Goal: Information Seeking & Learning: Learn about a topic

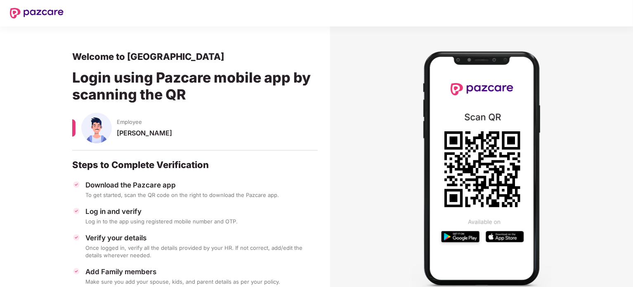
click at [150, 52] on div "Welcome to Pazcare" at bounding box center [195, 57] width 246 height 12
copy div "Pazcare"
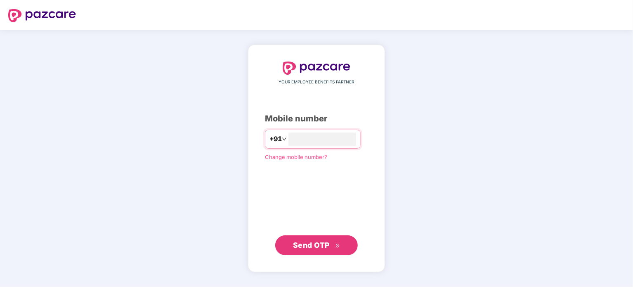
type input "**********"
click at [321, 239] on span "Send OTP" at bounding box center [316, 245] width 47 height 12
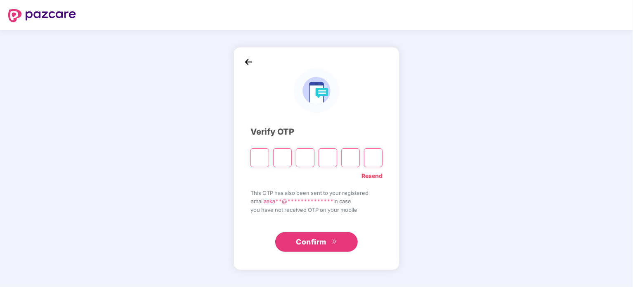
paste input "*"
type input "*"
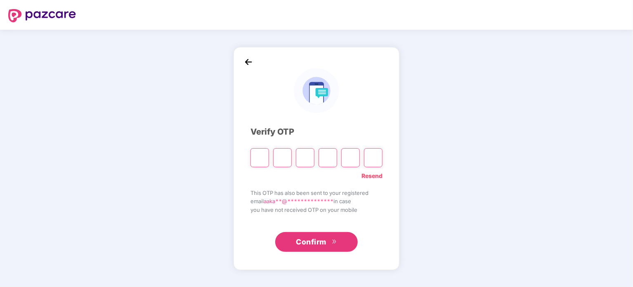
type input "*"
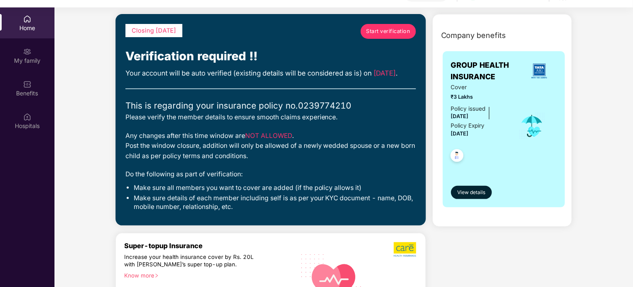
scroll to position [31, 0]
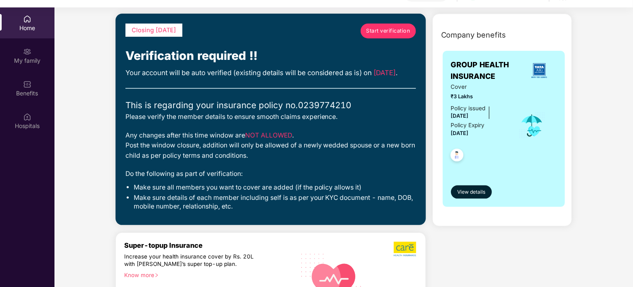
click at [229, 112] on div "This is regarding your insurance policy no. 0239774210" at bounding box center [270, 105] width 291 height 13
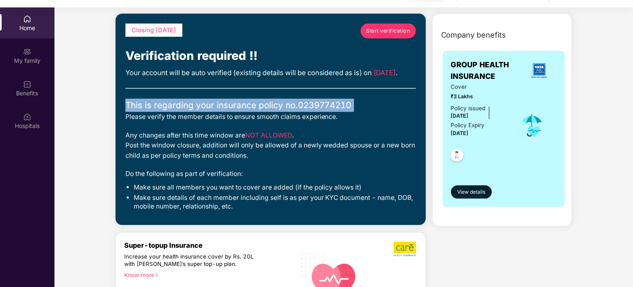
click at [229, 112] on div "This is regarding your insurance policy no. 0239774210" at bounding box center [270, 105] width 291 height 13
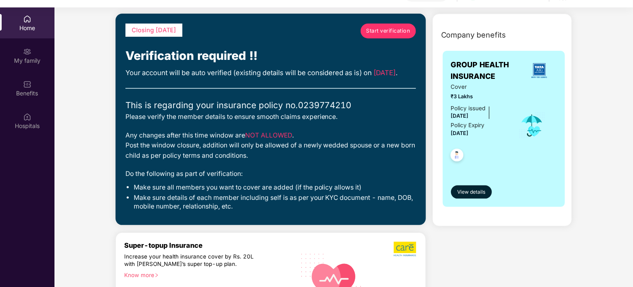
click at [251, 122] on div "Please verify the member details to ensure smooth claims experience." at bounding box center [270, 117] width 291 height 10
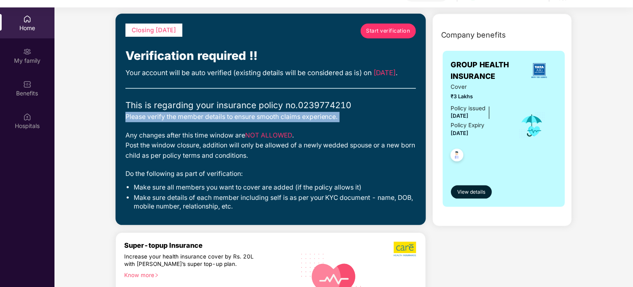
click at [251, 122] on div "Please verify the member details to ensure smooth claims experience." at bounding box center [270, 117] width 291 height 10
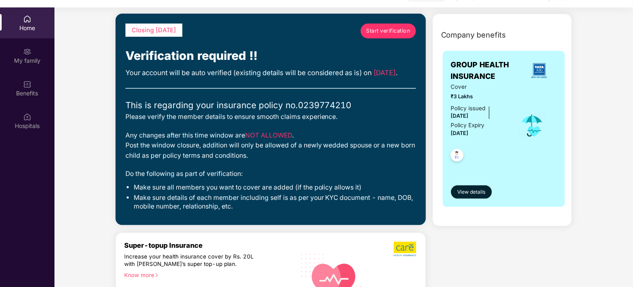
click at [234, 145] on div "Any changes after this time window are NOT ALLOWED . Post the window closure, a…" at bounding box center [270, 145] width 291 height 31
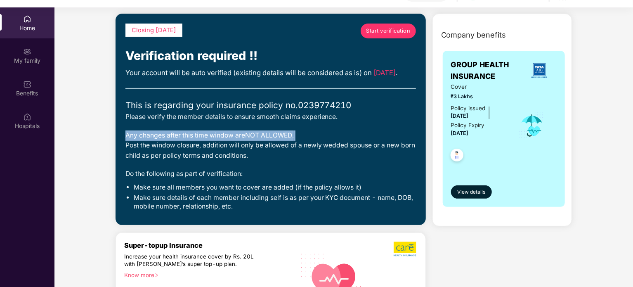
click at [234, 145] on div "Any changes after this time window are NOT ALLOWED . Post the window closure, a…" at bounding box center [270, 145] width 291 height 31
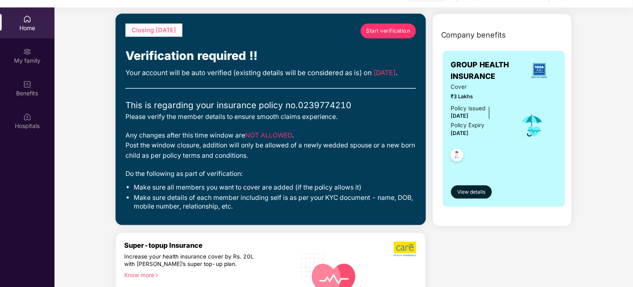
click at [222, 156] on div "Any changes after this time window are NOT ALLOWED . Post the window closure, a…" at bounding box center [270, 145] width 291 height 31
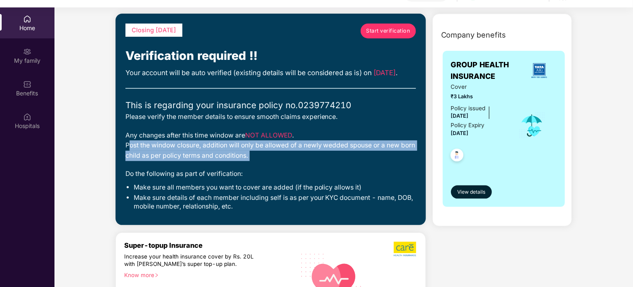
click at [222, 156] on div "Any changes after this time window are NOT ALLOWED . Post the window closure, a…" at bounding box center [270, 145] width 291 height 31
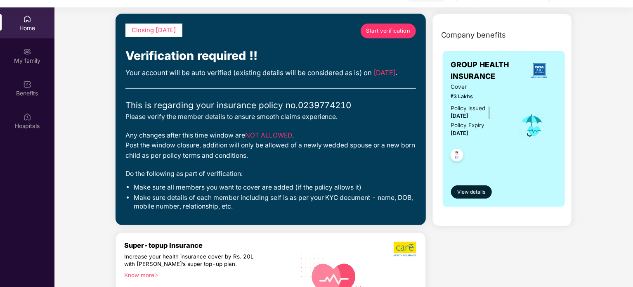
click at [229, 192] on li "Make sure all members you want to cover are added (if the policy allows it)" at bounding box center [275, 187] width 282 height 9
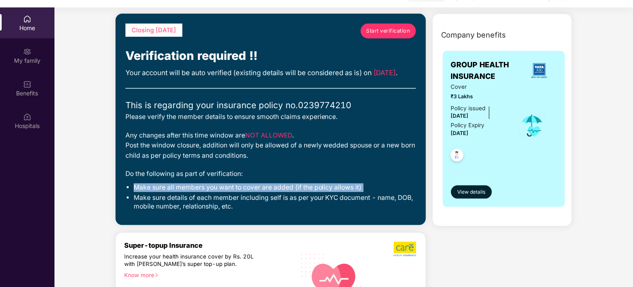
click at [229, 192] on li "Make sure all members you want to cover are added (if the policy allows it)" at bounding box center [275, 187] width 282 height 9
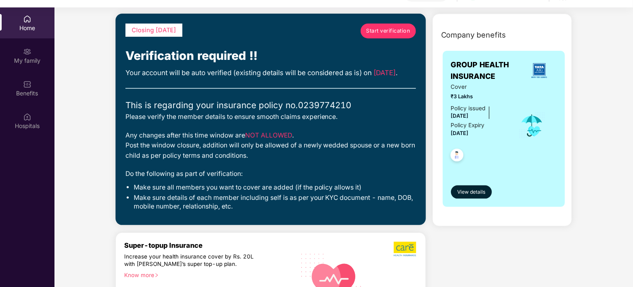
click at [195, 211] on li "Make sure details of each member including self is as per your KYC document - n…" at bounding box center [275, 202] width 282 height 17
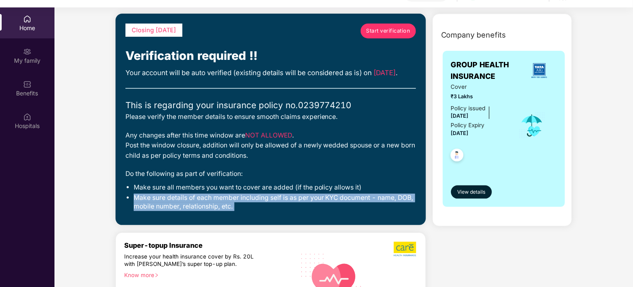
click at [195, 211] on li "Make sure details of each member including self is as per your KYC document - n…" at bounding box center [275, 202] width 282 height 17
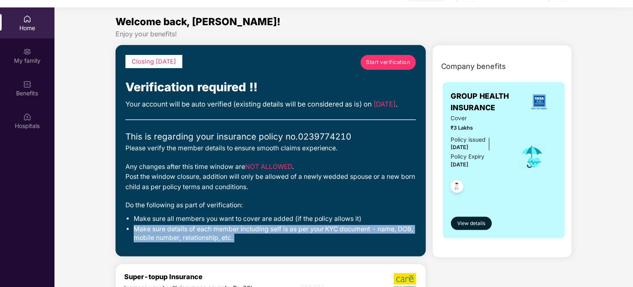
click at [372, 58] on span "Start verification" at bounding box center [388, 62] width 44 height 8
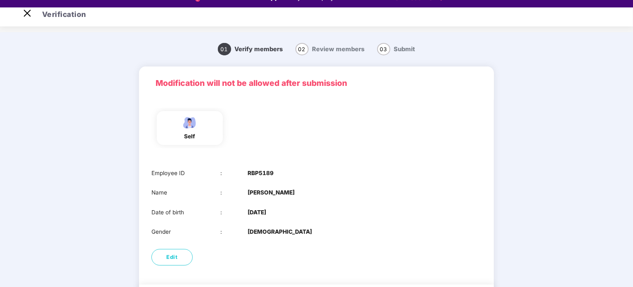
scroll to position [42, 0]
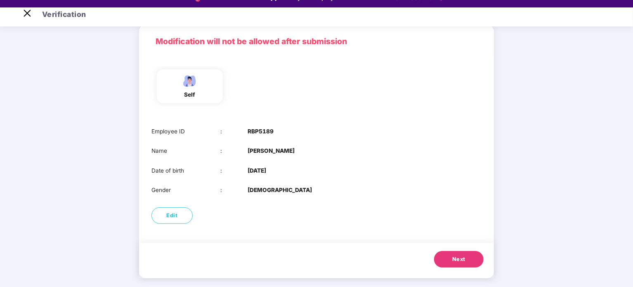
click at [449, 264] on button "Next" at bounding box center [459, 259] width 50 height 17
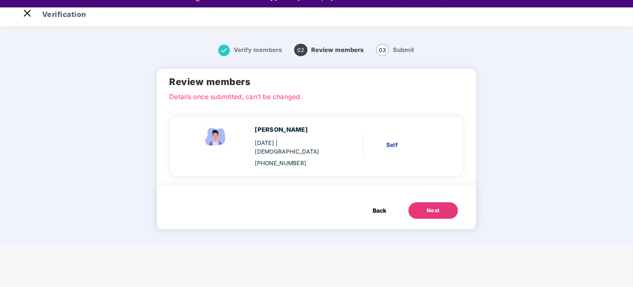
scroll to position [0, 0]
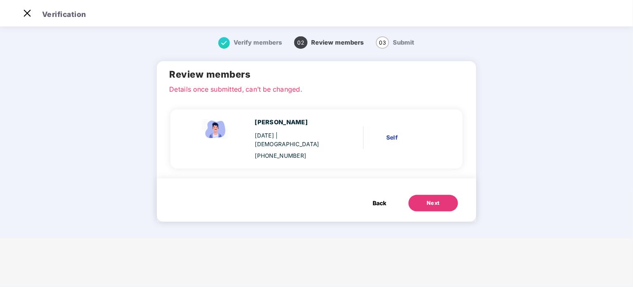
click at [431, 199] on div "Next" at bounding box center [433, 203] width 13 height 8
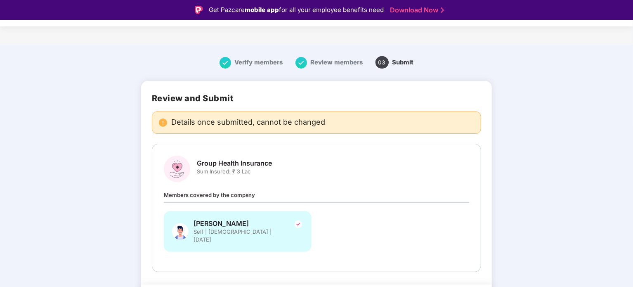
click at [256, 226] on span "[PERSON_NAME]" at bounding box center [239, 223] width 91 height 9
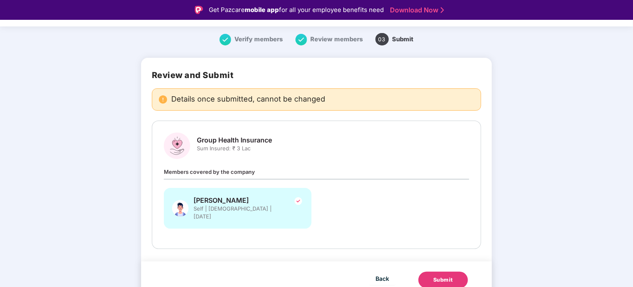
click at [440, 276] on div "Submit" at bounding box center [443, 280] width 20 height 8
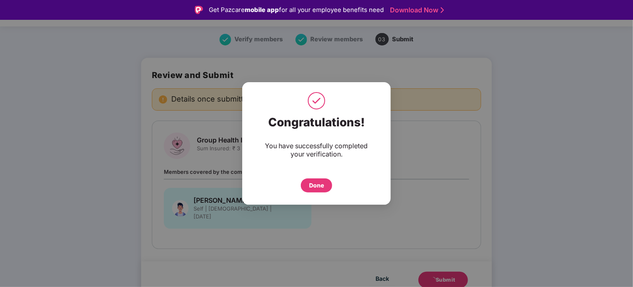
click at [312, 185] on div "Done" at bounding box center [316, 185] width 15 height 9
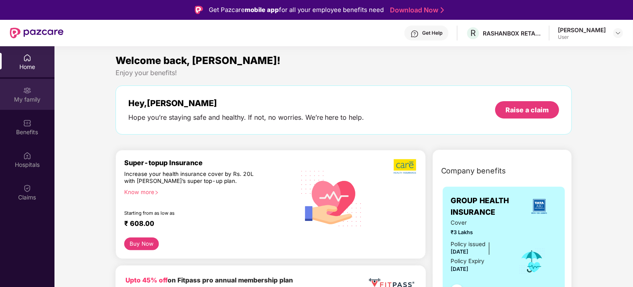
click at [18, 92] on div "My family" at bounding box center [27, 94] width 54 height 31
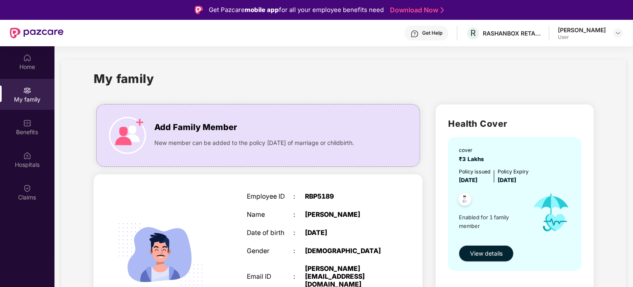
scroll to position [36, 0]
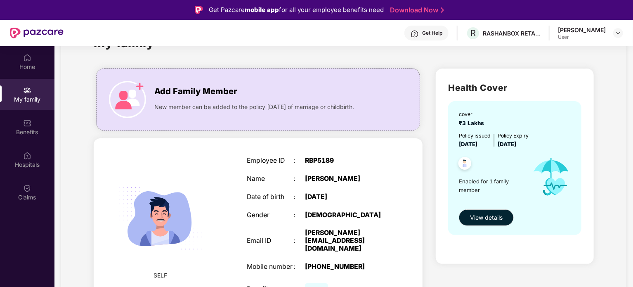
click at [344, 234] on div "[PERSON_NAME][EMAIL_ADDRESS][DOMAIN_NAME]" at bounding box center [346, 240] width 82 height 23
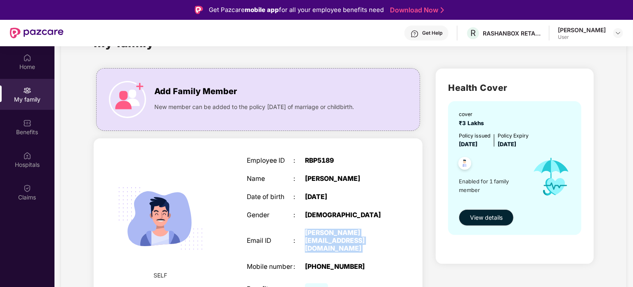
click at [344, 234] on div "[PERSON_NAME][EMAIL_ADDRESS][DOMAIN_NAME]" at bounding box center [346, 240] width 82 height 23
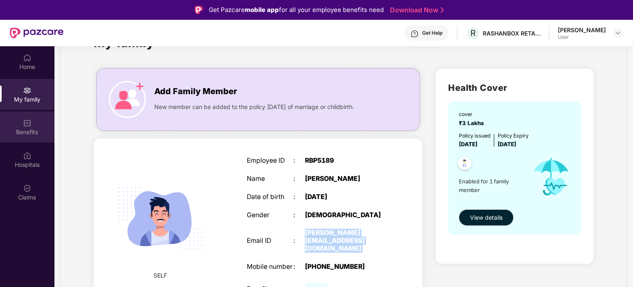
click at [26, 124] on img at bounding box center [27, 123] width 8 height 8
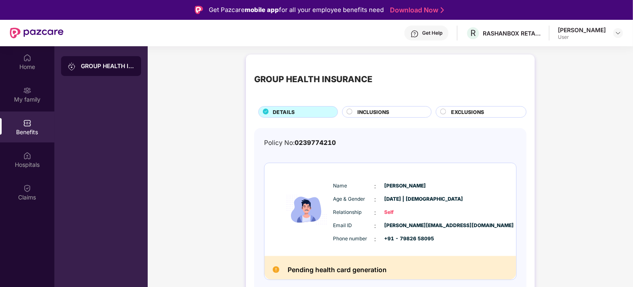
click at [374, 112] on span "INCLUSIONS" at bounding box center [373, 112] width 32 height 8
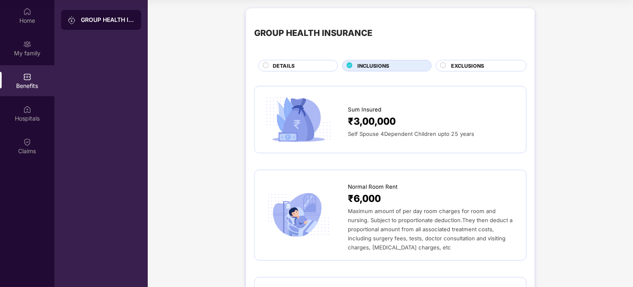
click at [474, 64] on span "EXCLUSIONS" at bounding box center [467, 66] width 33 height 8
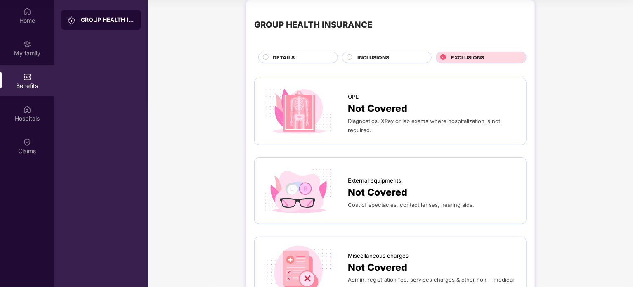
scroll to position [8, 0]
click at [366, 56] on span "INCLUSIONS" at bounding box center [373, 58] width 32 height 8
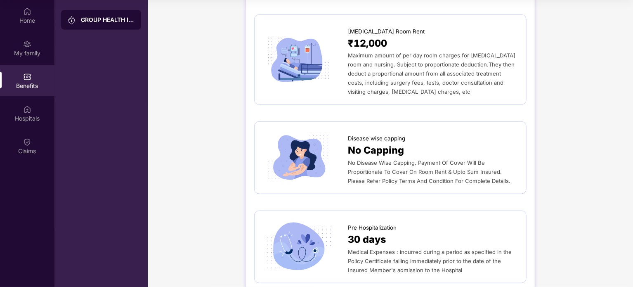
scroll to position [0, 0]
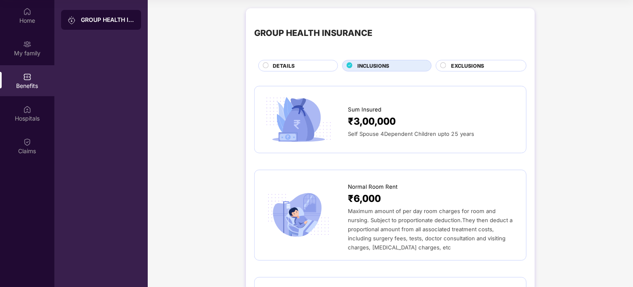
click at [318, 69] on div "DETAILS" at bounding box center [301, 66] width 65 height 9
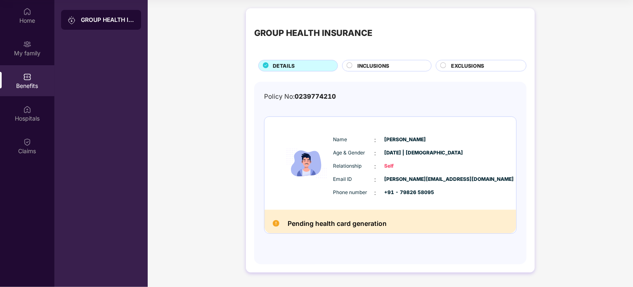
click at [339, 225] on h2 "Pending health card generation" at bounding box center [337, 223] width 99 height 11
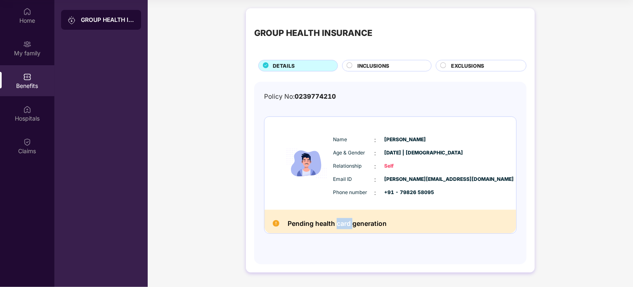
click at [339, 225] on h2 "Pending health card generation" at bounding box center [337, 223] width 99 height 11
click at [379, 64] on span "INCLUSIONS" at bounding box center [373, 66] width 32 height 8
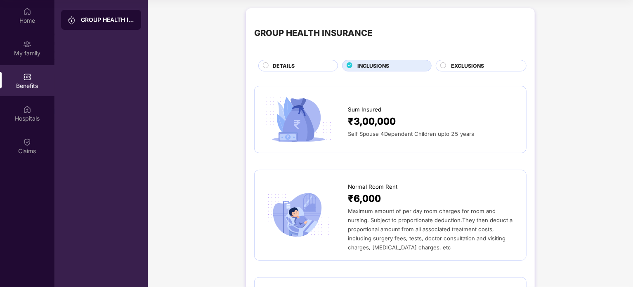
click at [317, 71] on div "DETAILS" at bounding box center [301, 66] width 65 height 9
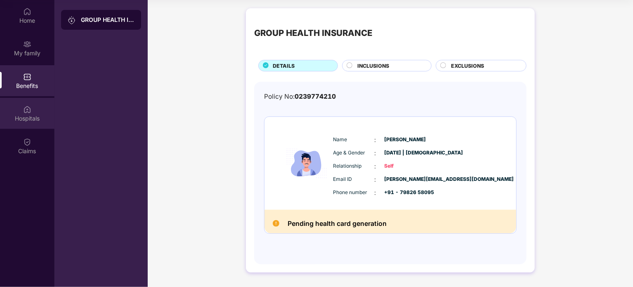
click at [34, 106] on div "Hospitals" at bounding box center [27, 113] width 54 height 31
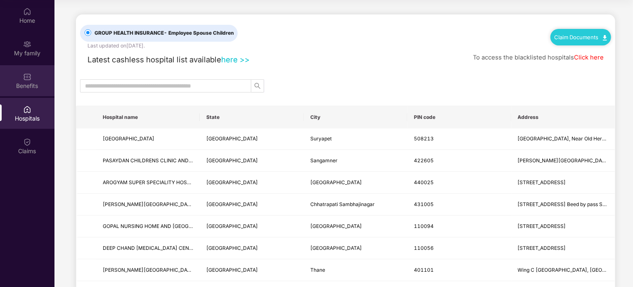
click at [33, 87] on div "Benefits" at bounding box center [27, 86] width 54 height 8
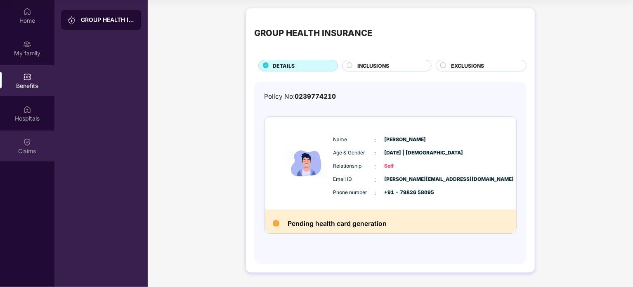
click at [14, 139] on div "Claims" at bounding box center [27, 145] width 54 height 31
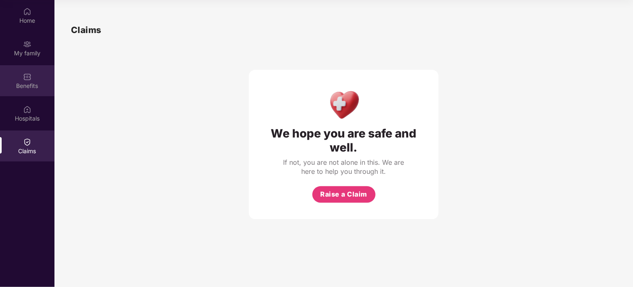
click at [23, 82] on div "Benefits" at bounding box center [27, 86] width 54 height 8
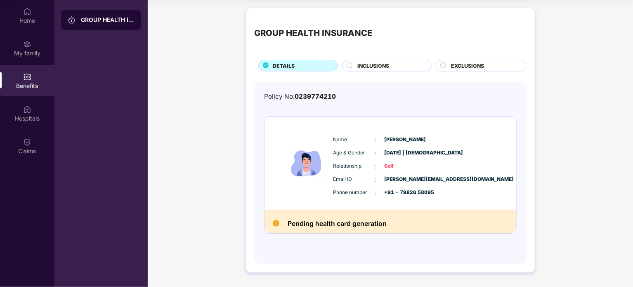
click at [380, 63] on span "INCLUSIONS" at bounding box center [373, 66] width 32 height 8
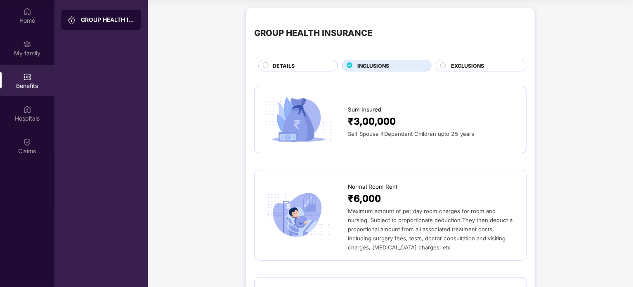
click at [394, 142] on div "Sum Insured ₹3,00,000 Self Spouse 4Dependent Children upto 25 years" at bounding box center [390, 120] width 255 height 50
click at [381, 128] on span "₹3,00,000" at bounding box center [372, 121] width 48 height 15
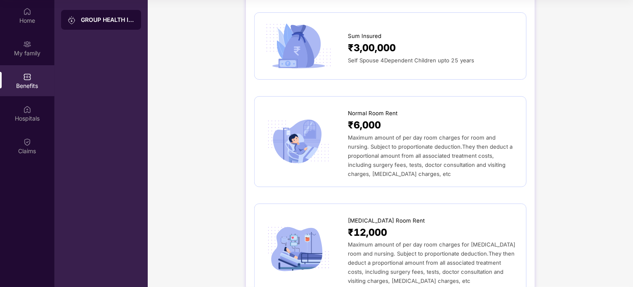
scroll to position [79, 0]
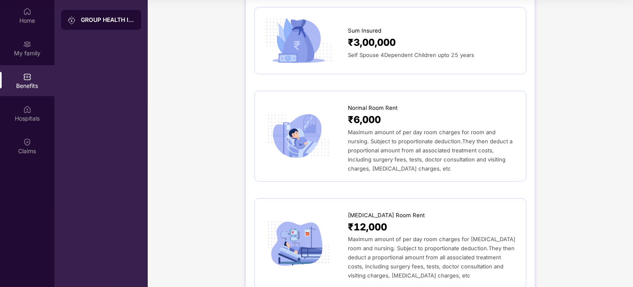
click at [388, 142] on span "Maximum amount of per day room charges for room and nursing. Subject to proport…" at bounding box center [430, 150] width 165 height 43
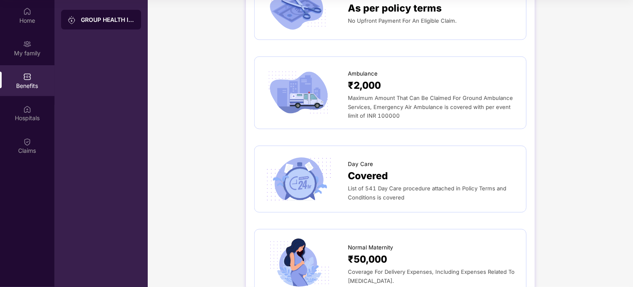
scroll to position [682, 0]
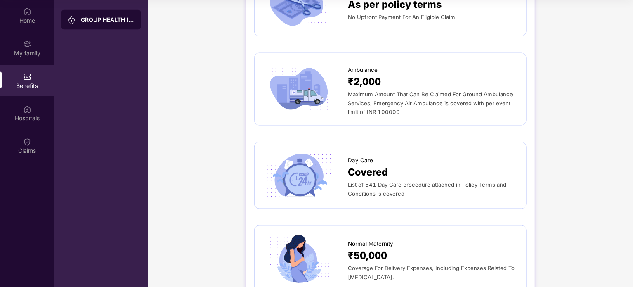
click at [373, 104] on span "Maximum Amount That Can Be Claimed For Ground Ambulance Services, Emergency Air…" at bounding box center [430, 103] width 165 height 25
click at [380, 116] on span "Maximum Amount That Can Be Claimed For Ground Ambulance Services, Emergency Air…" at bounding box center [430, 103] width 165 height 25
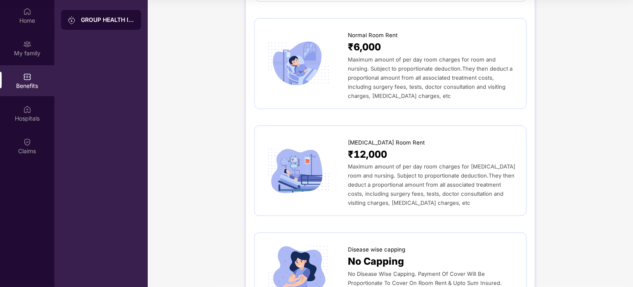
scroll to position [0, 0]
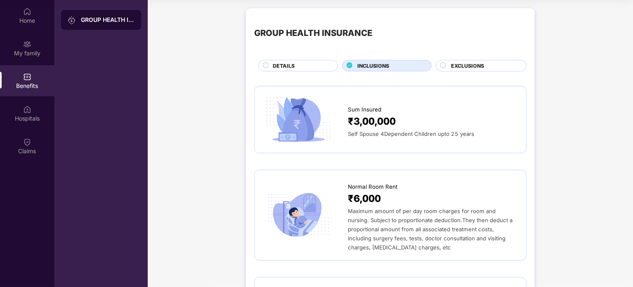
click at [385, 107] on div "Sum Insured" at bounding box center [433, 107] width 170 height 13
click at [327, 110] on img at bounding box center [298, 120] width 71 height 50
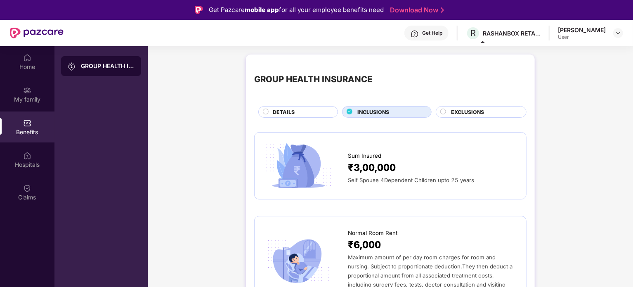
click at [499, 38] on div "R RASHANBOX RETAIL PRIVATE LIMITED" at bounding box center [503, 33] width 75 height 14
click at [31, 161] on div "Hospitals" at bounding box center [27, 165] width 54 height 8
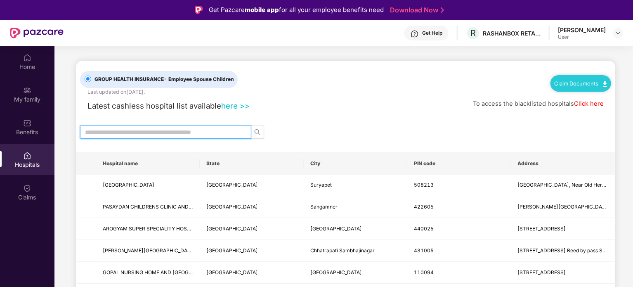
click at [208, 130] on input "text" at bounding box center [162, 132] width 155 height 9
type input "********"
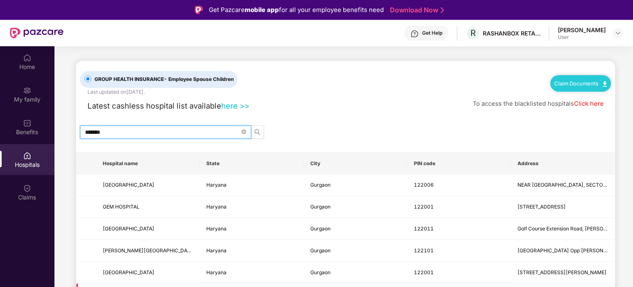
type input "*******"
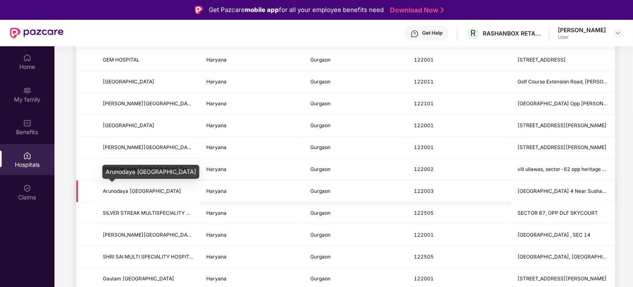
click at [143, 192] on span "Arunodaya [GEOGRAPHIC_DATA]" at bounding box center [142, 191] width 78 height 6
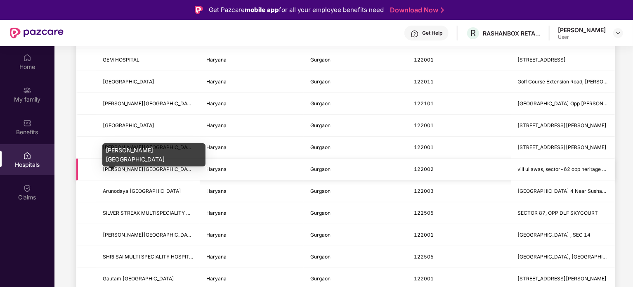
click at [161, 169] on span "[PERSON_NAME][GEOGRAPHIC_DATA]" at bounding box center [149, 169] width 92 height 6
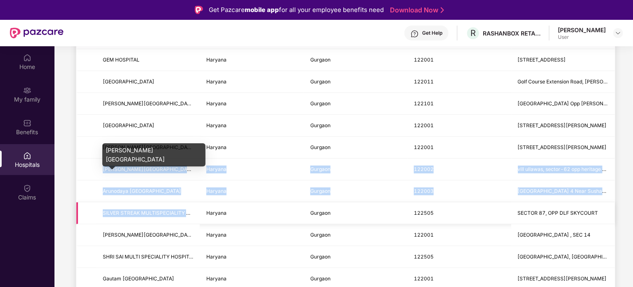
drag, startPoint x: 161, startPoint y: 169, endPoint x: 160, endPoint y: 209, distance: 40.1
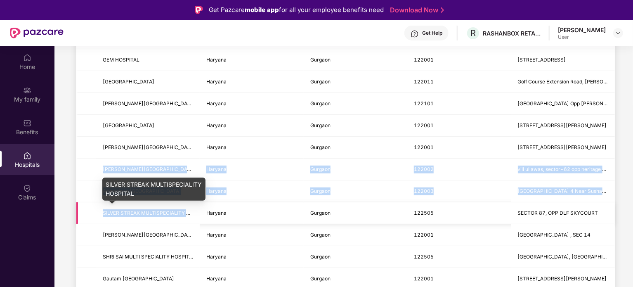
click at [160, 210] on span "SILVER STREAK MULTISPECIALITY HOSPITAL" at bounding box center [157, 213] width 108 height 6
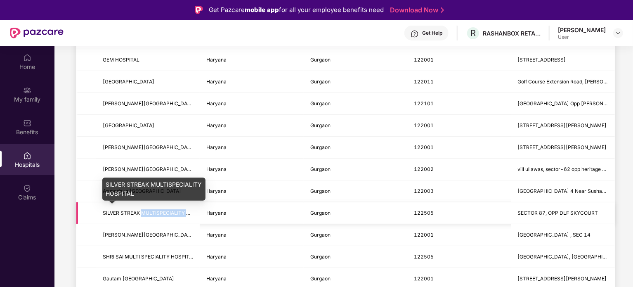
click at [160, 210] on span "SILVER STREAK MULTISPECIALITY HOSPITAL" at bounding box center [157, 213] width 108 height 6
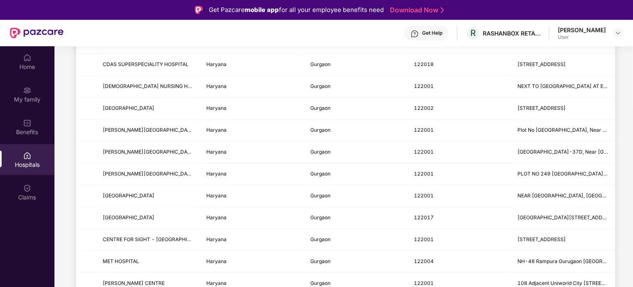
scroll to position [0, 0]
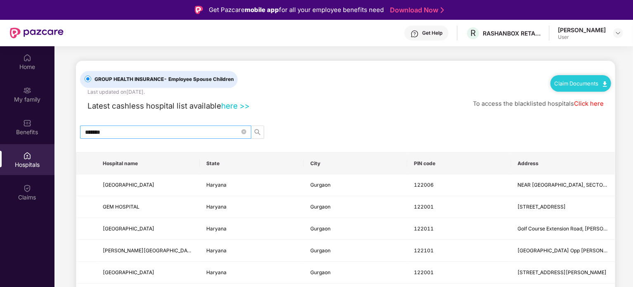
click at [154, 125] on span "*******" at bounding box center [165, 131] width 171 height 13
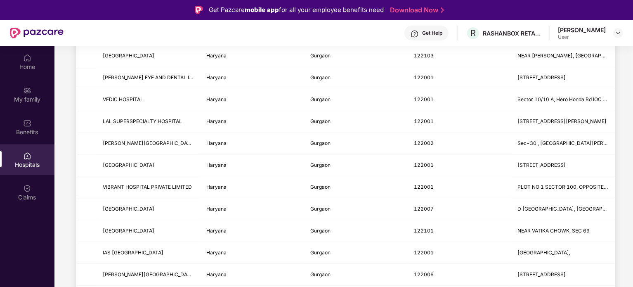
scroll to position [46, 0]
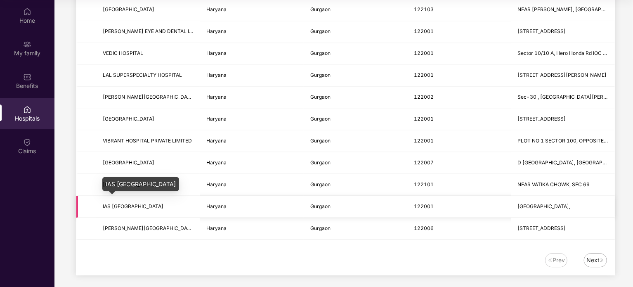
click at [137, 203] on span "IAS [GEOGRAPHIC_DATA]" at bounding box center [133, 206] width 61 height 6
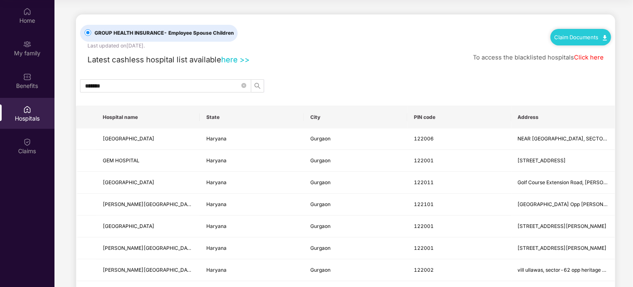
scroll to position [0, 0]
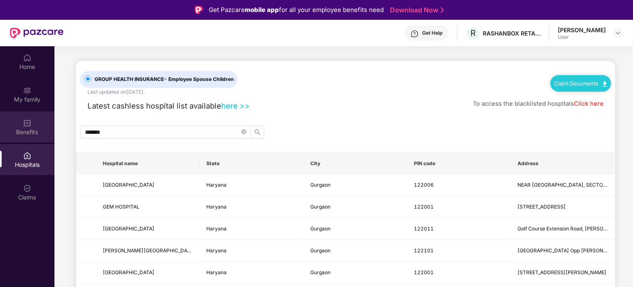
click at [30, 135] on div "Benefits" at bounding box center [27, 132] width 54 height 8
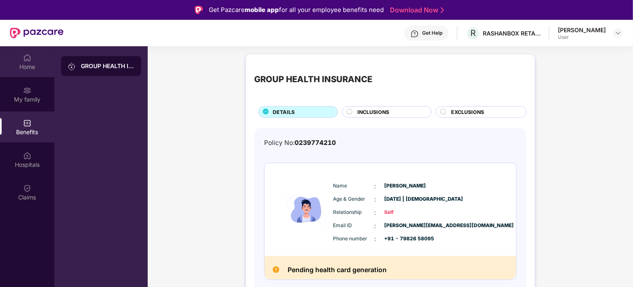
click at [25, 72] on div "Home" at bounding box center [27, 61] width 54 height 31
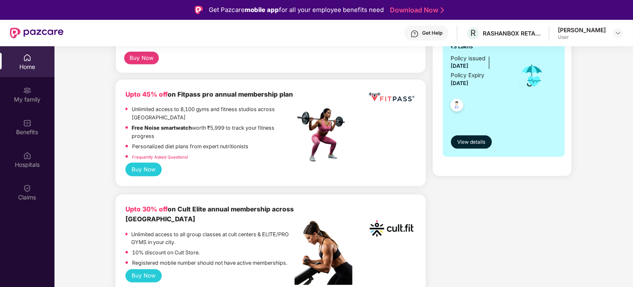
scroll to position [191, 0]
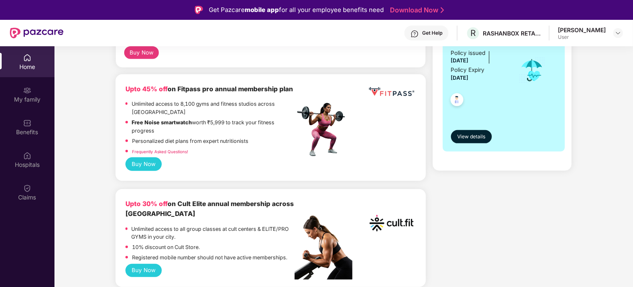
click at [170, 151] on link "Frequently Asked Questions!" at bounding box center [160, 151] width 56 height 5
